Goal: Task Accomplishment & Management: Use online tool/utility

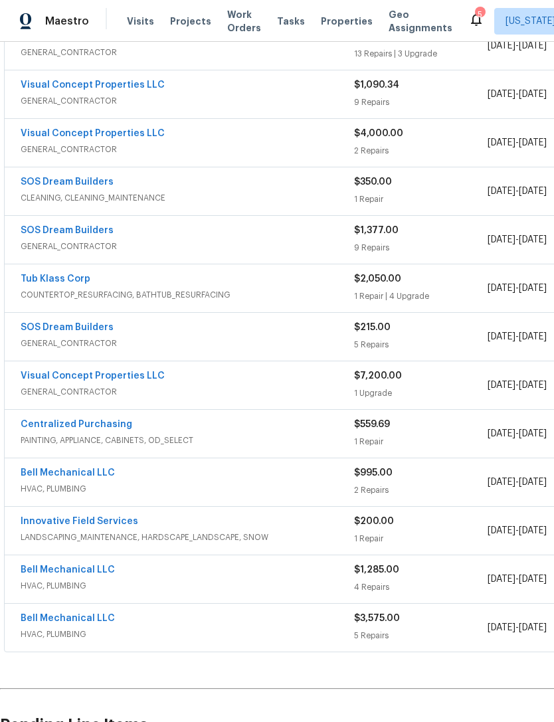
scroll to position [469, 0]
click at [153, 377] on link "Visual Concept Properties LLC" at bounding box center [93, 374] width 144 height 9
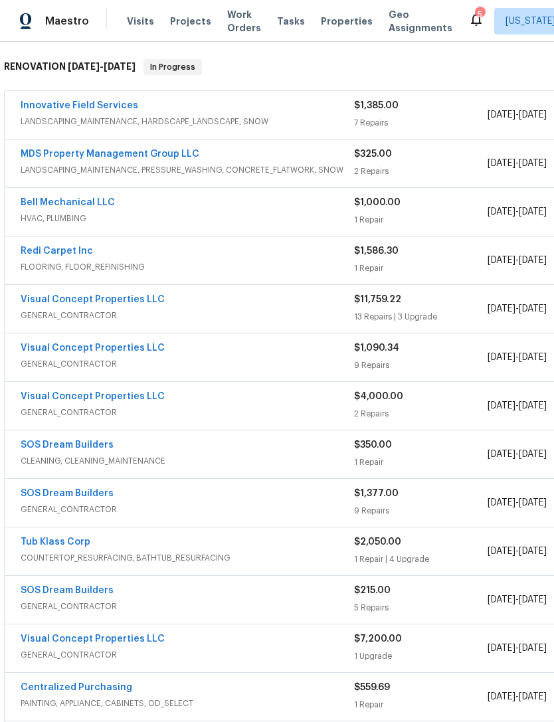
scroll to position [194, 1]
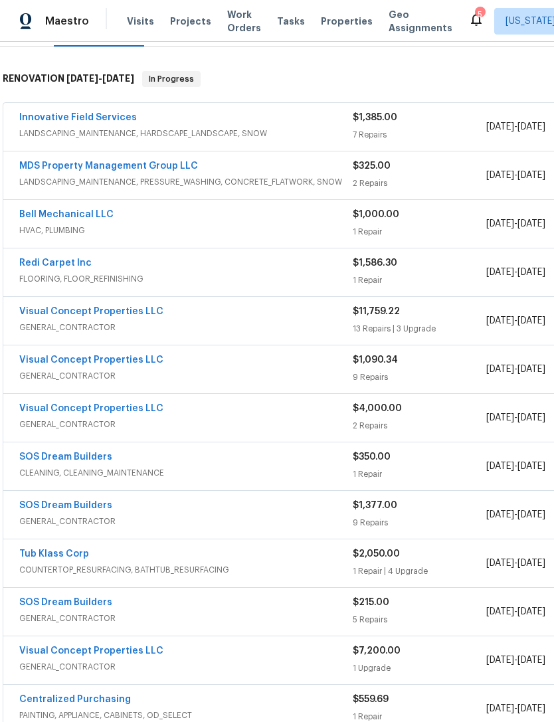
click at [153, 406] on link "Visual Concept Properties LLC" at bounding box center [91, 408] width 144 height 9
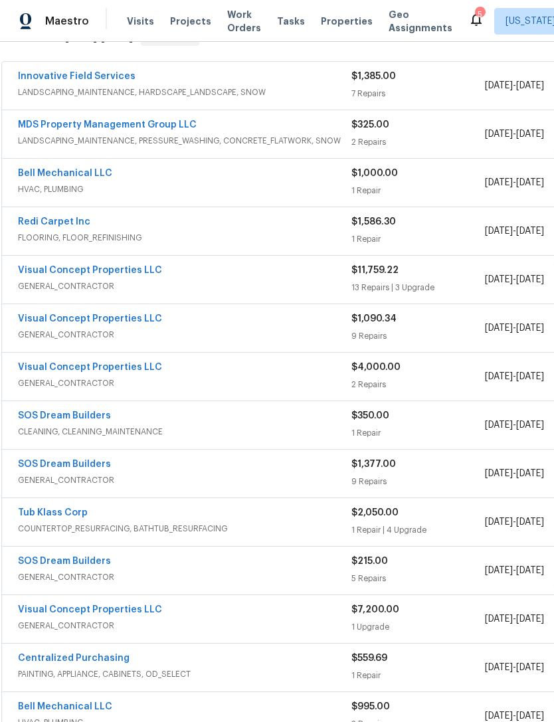
scroll to position [234, 3]
